Goal: Task Accomplishment & Management: Manage account settings

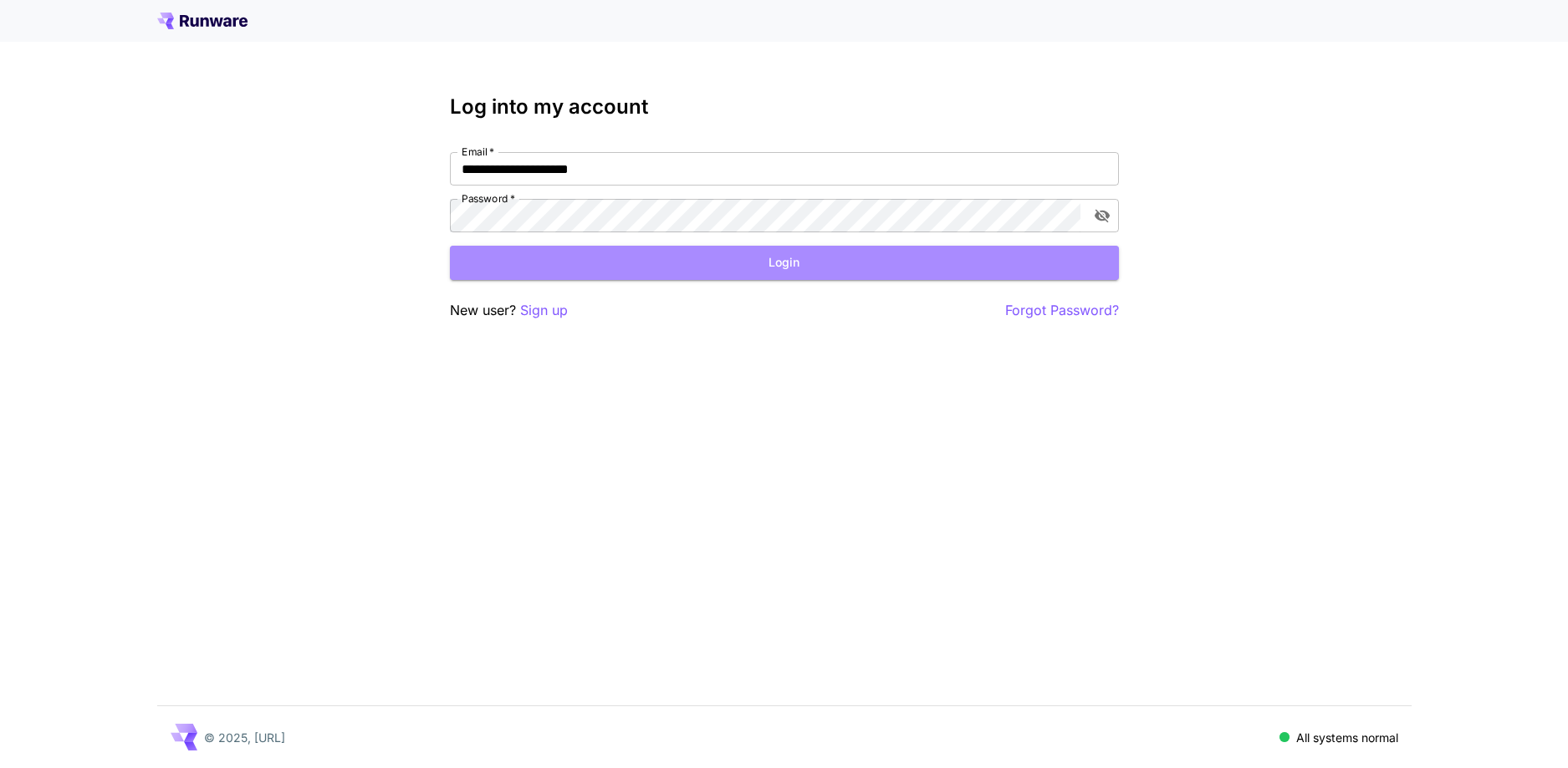
click at [707, 256] on button "Login" at bounding box center [784, 263] width 669 height 34
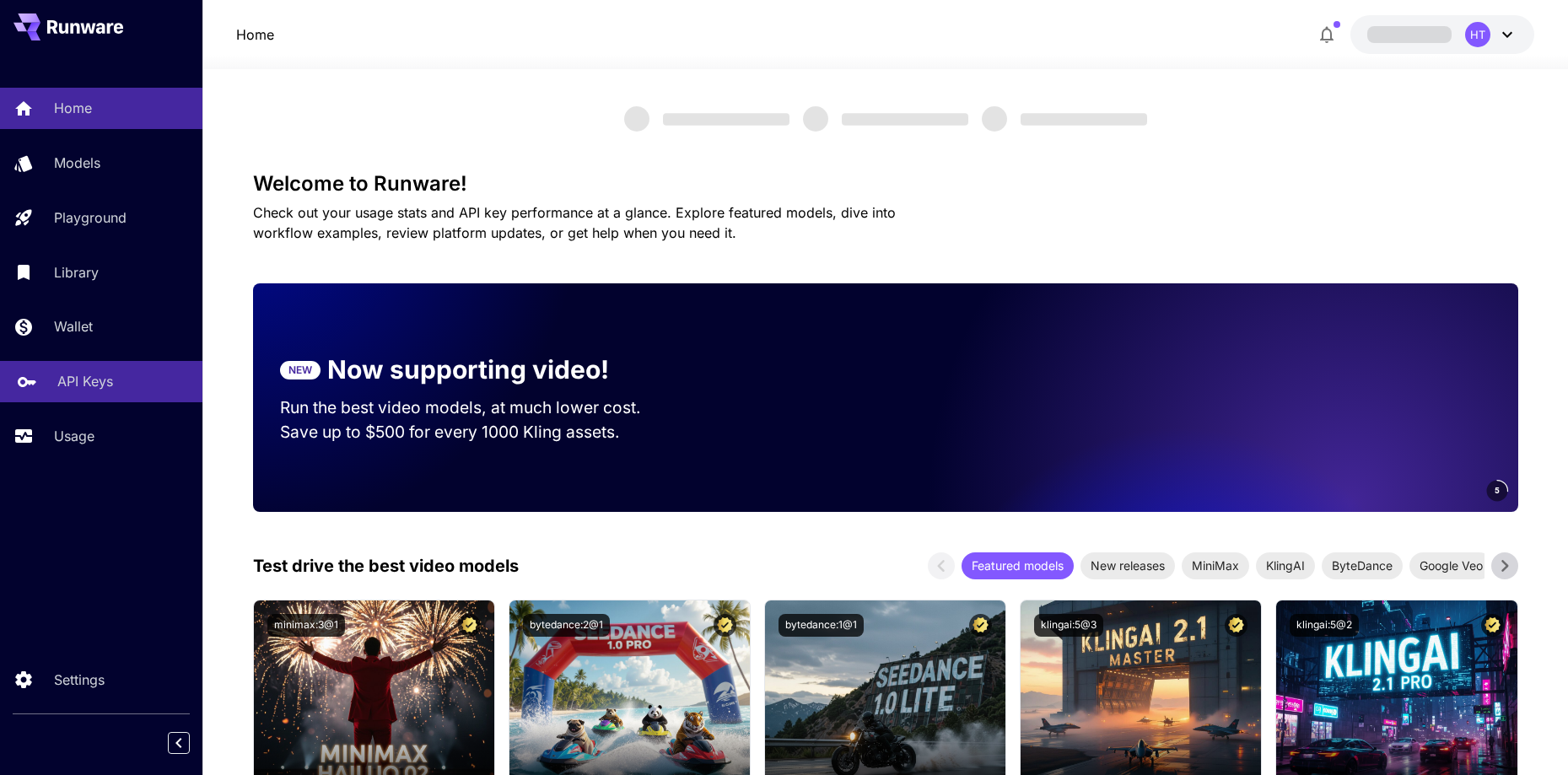
click at [91, 373] on p "API Keys" at bounding box center [85, 381] width 55 height 20
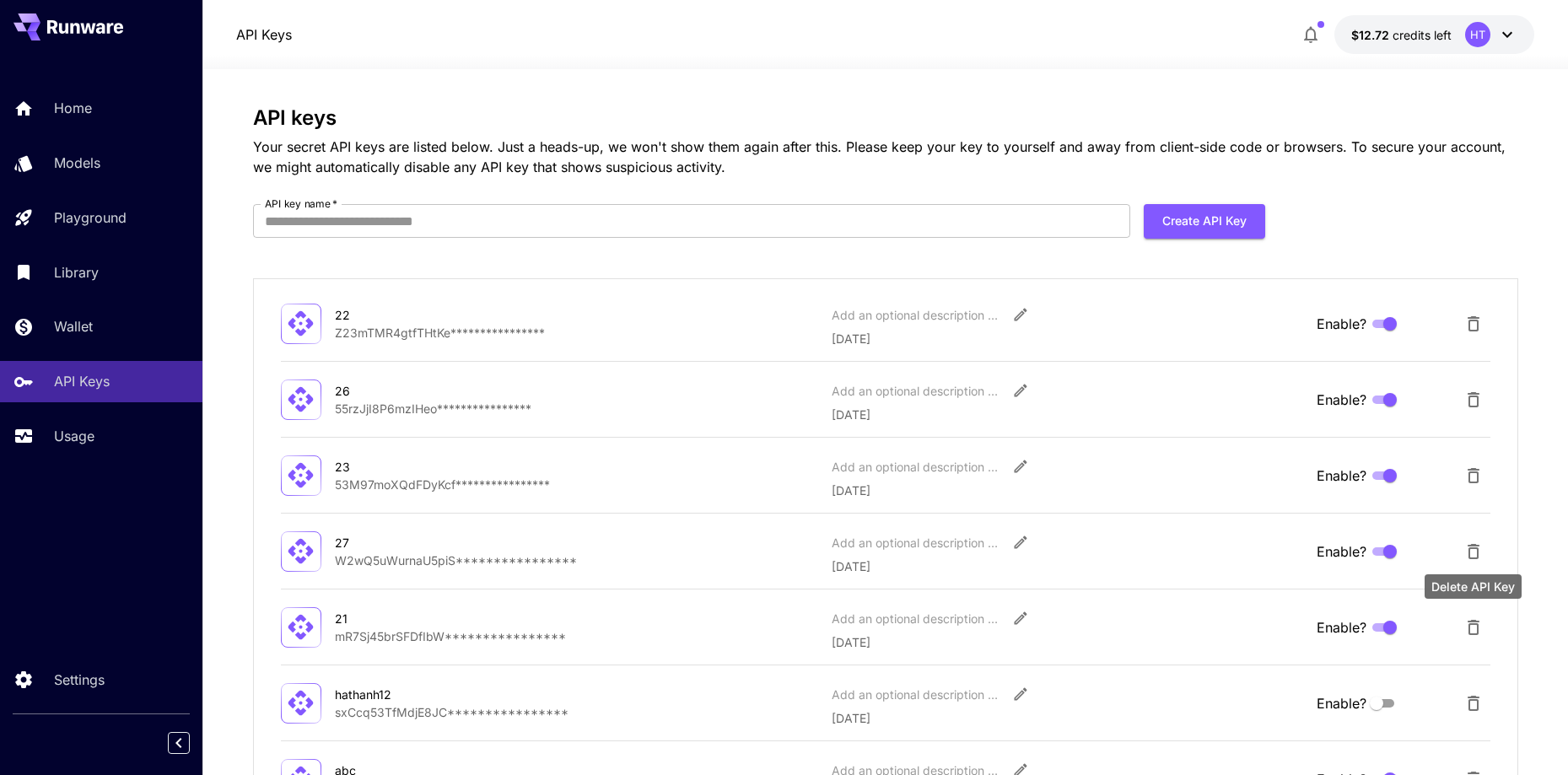
click at [1475, 630] on icon "Delete API Key" at bounding box center [1474, 628] width 20 height 20
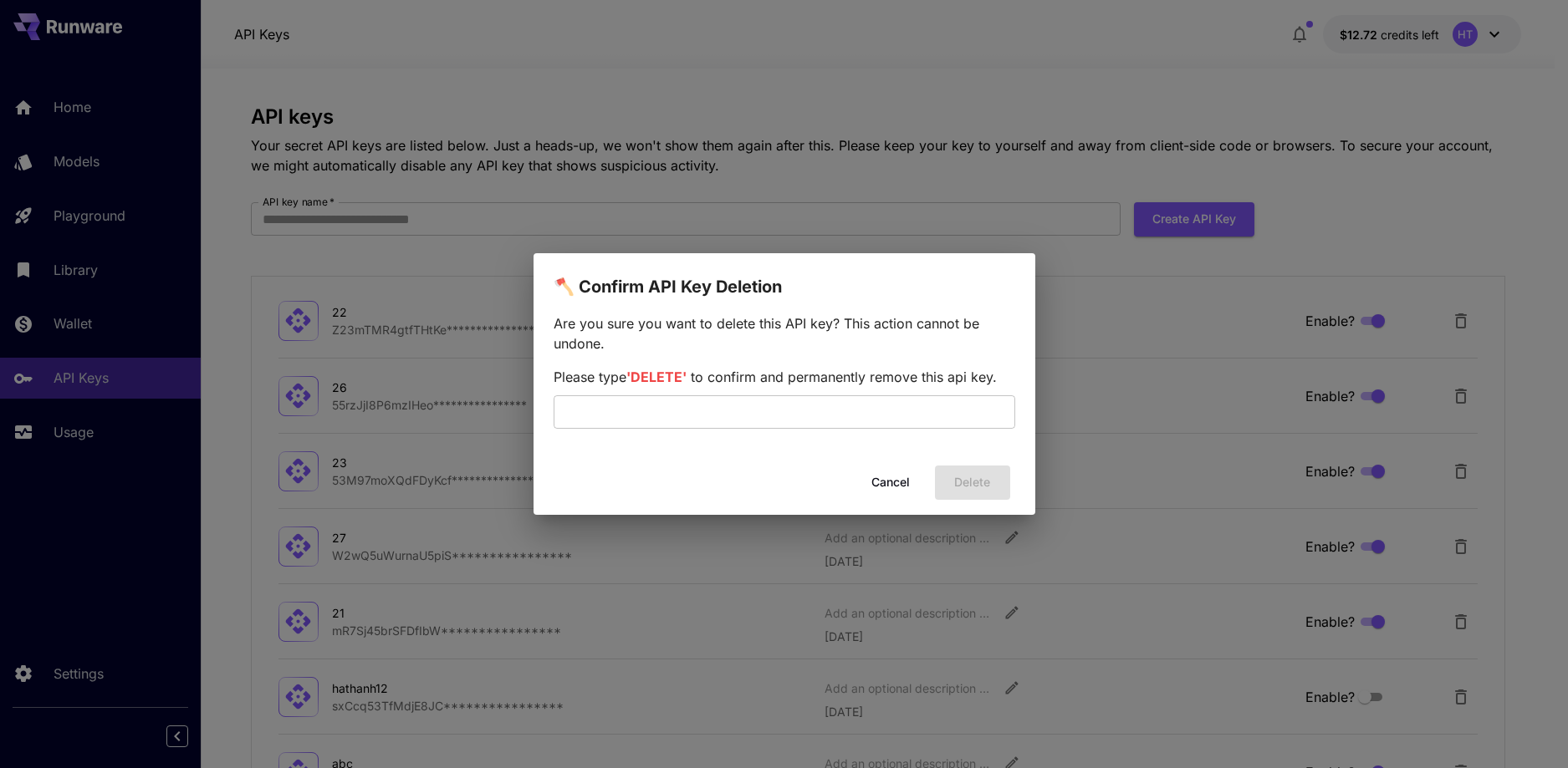
click at [985, 488] on div "Cancel Delete" at bounding box center [784, 483] width 502 height 48
drag, startPoint x: 731, startPoint y: 416, endPoint x: 711, endPoint y: 401, distance: 25.0
click at [731, 416] on input "text" at bounding box center [784, 412] width 461 height 34
type input "******"
click at [985, 481] on button "Delete" at bounding box center [972, 482] width 75 height 34
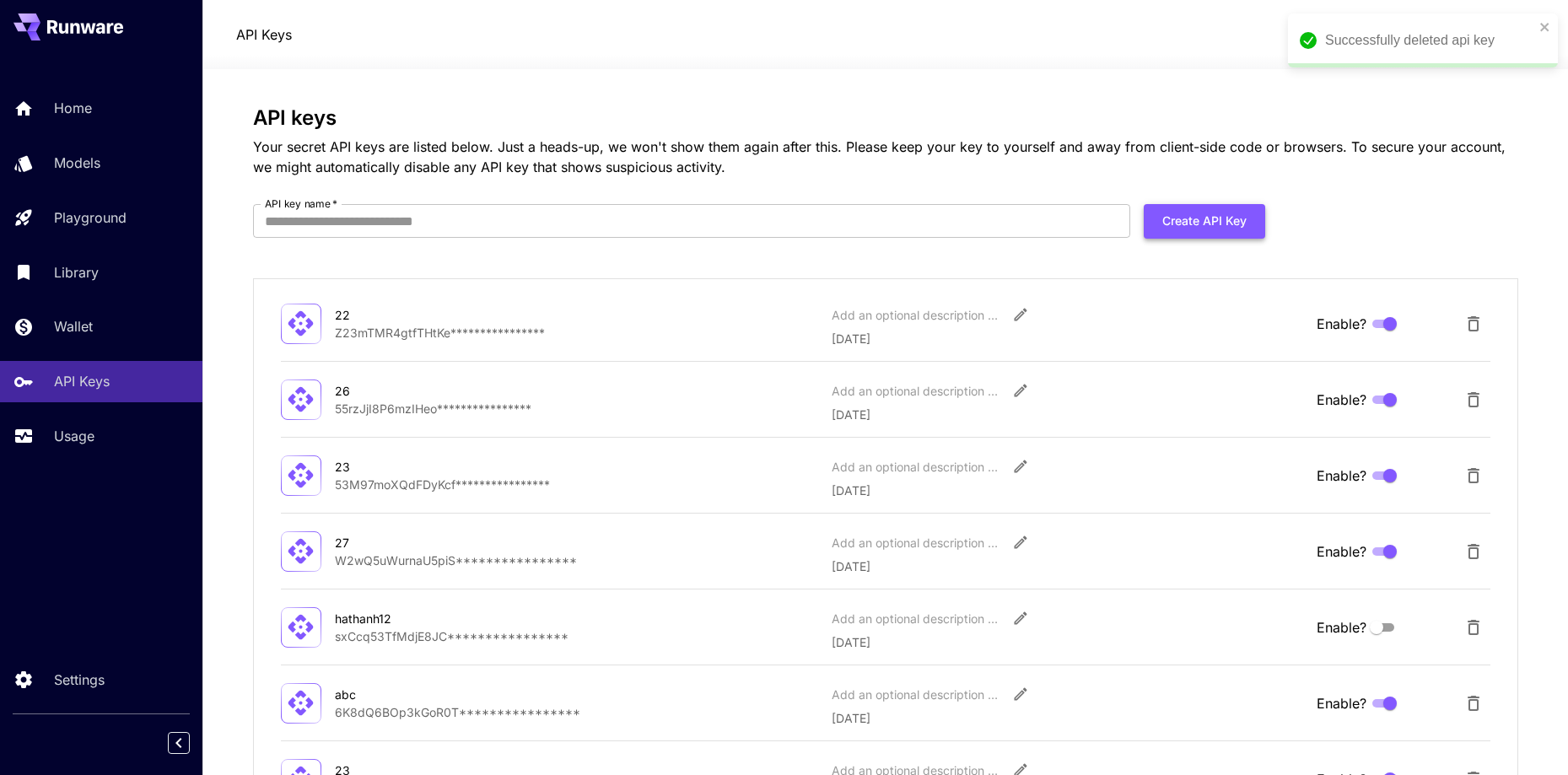
click at [1224, 224] on button "Create API Key" at bounding box center [1205, 221] width 122 height 34
click at [443, 215] on input "API key name   *" at bounding box center [692, 221] width 877 height 34
type input "**"
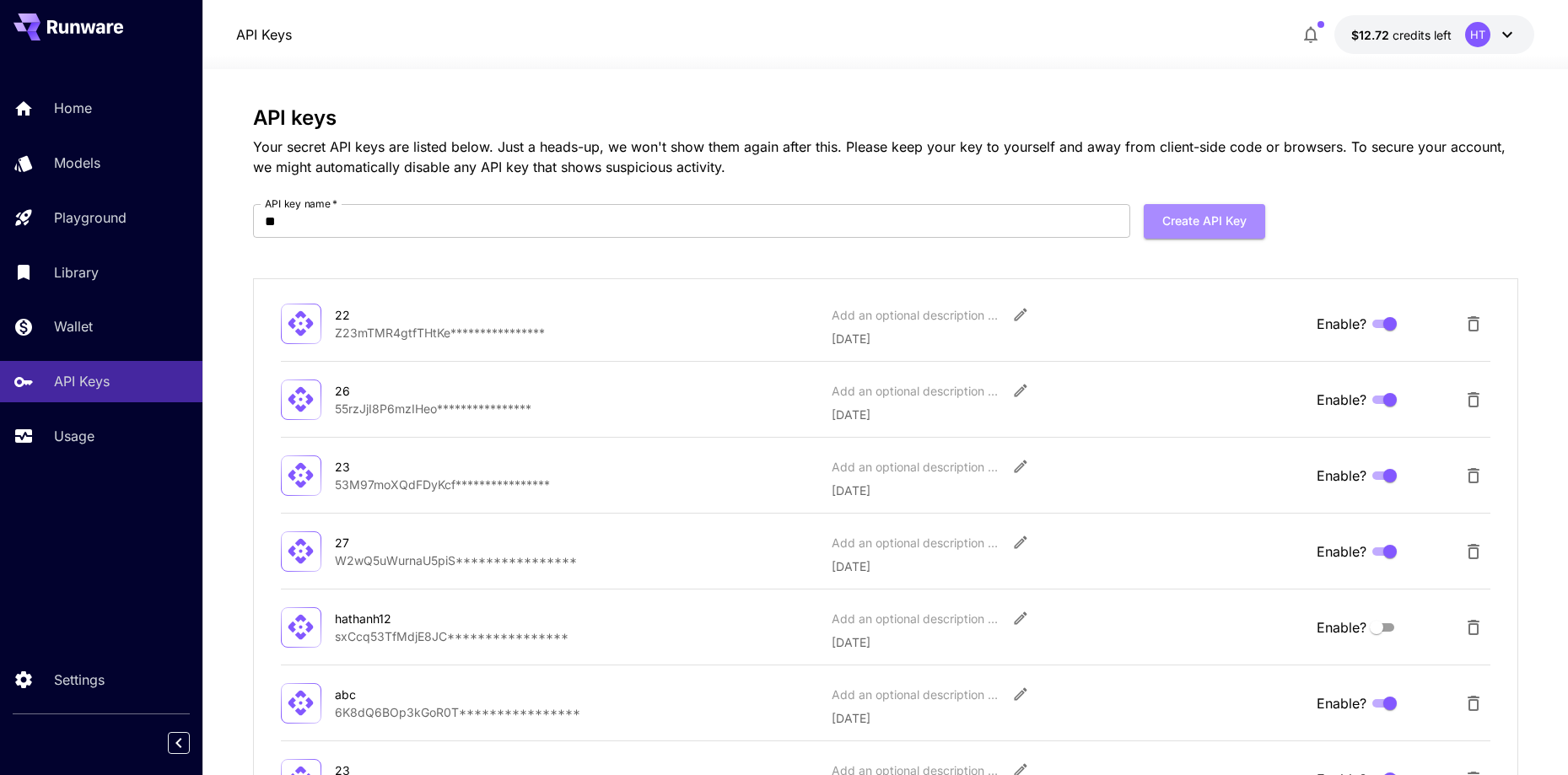
click at [1235, 218] on button "Create API Key" at bounding box center [1205, 221] width 122 height 34
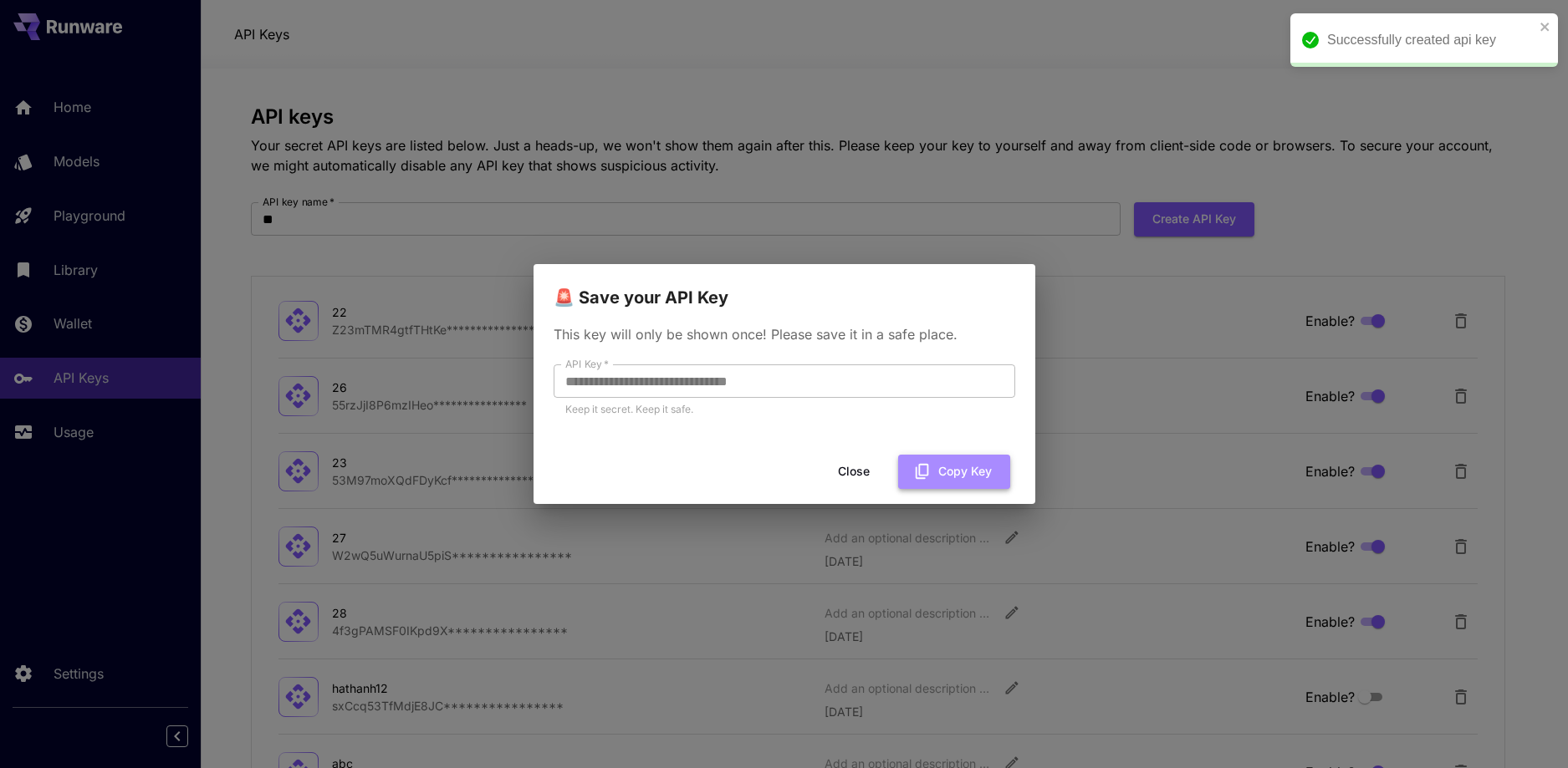
click at [953, 471] on button "Copy Key" at bounding box center [954, 471] width 112 height 34
click at [968, 471] on button "Copy Key" at bounding box center [954, 471] width 112 height 34
